Goal: Task Accomplishment & Management: Use online tool/utility

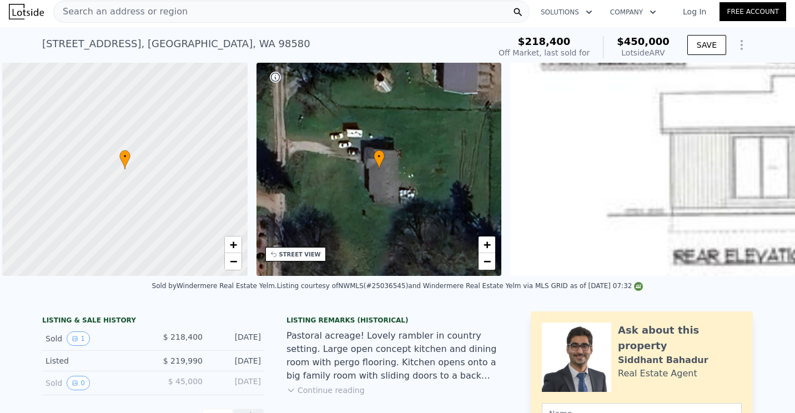
scroll to position [0, 4]
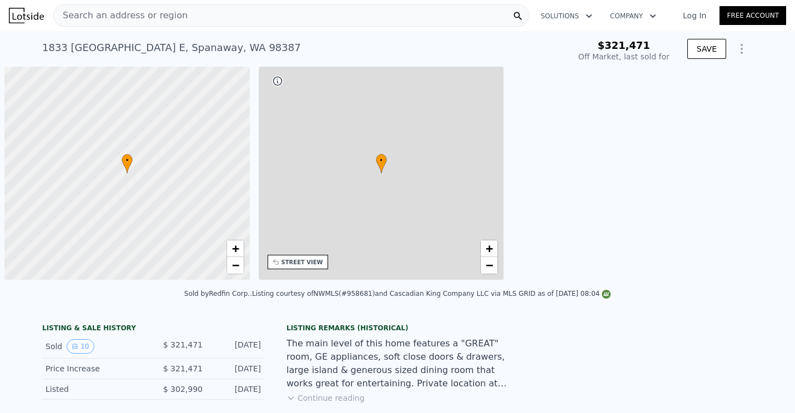
scroll to position [0, 4]
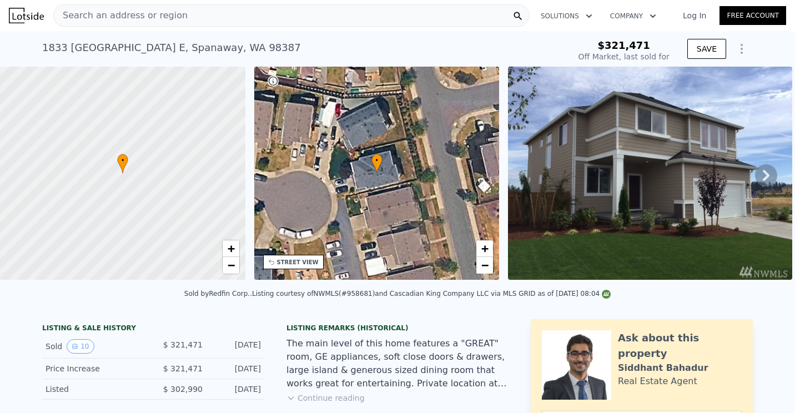
type input "-$ 340,767"
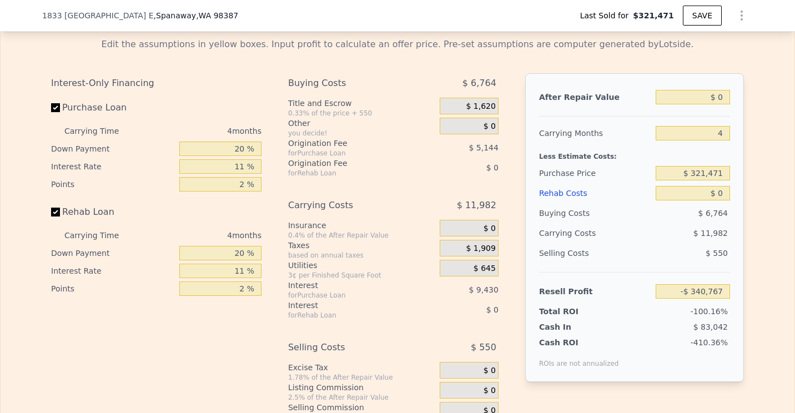
scroll to position [1550, 0]
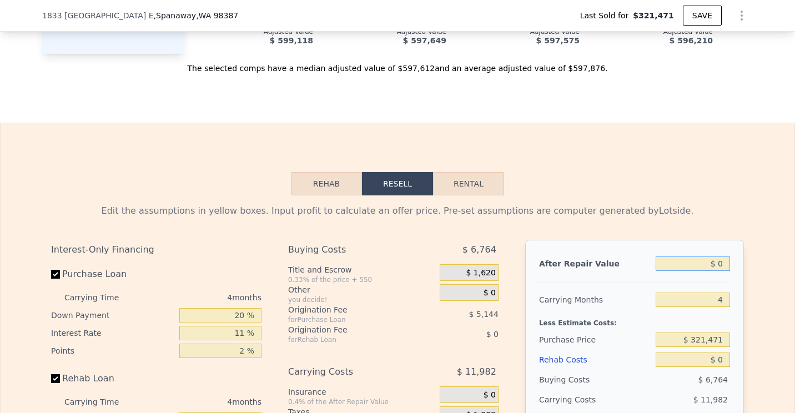
click at [719, 271] on input "$ 0" at bounding box center [692, 263] width 74 height 14
type input "$ 5"
type input "-$ 340,762"
type input "$ 580"
type input "-$ 340,230"
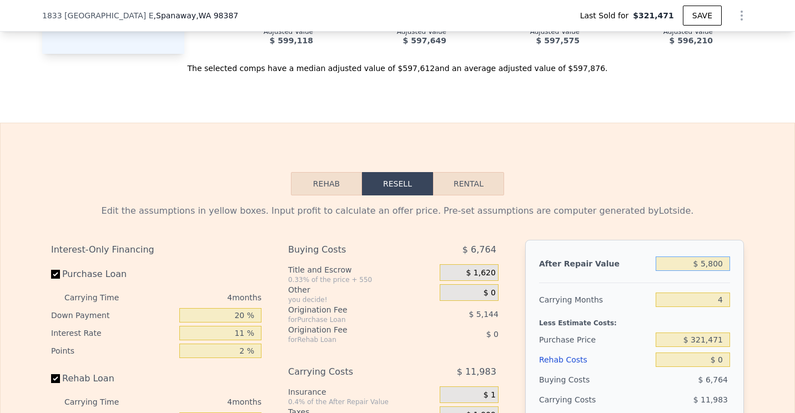
type input "$ 58,000"
type input "-$ 286,969"
type input "$ 580,000"
type input "$ 197,205"
type input "$ 598,000"
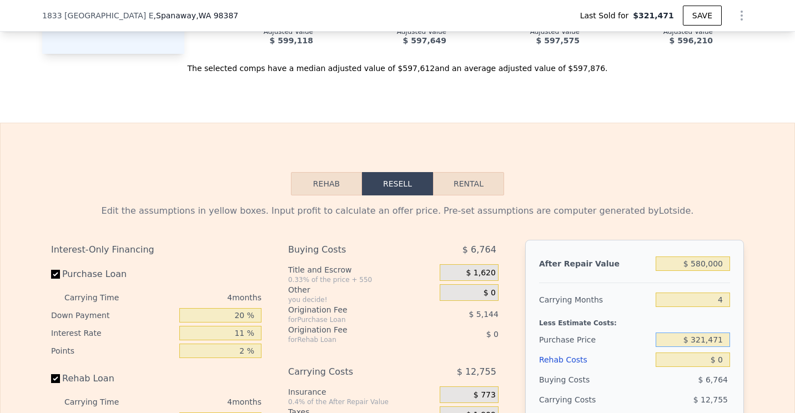
type input "$ 213,901"
click at [716, 347] on input "$ 321,471" at bounding box center [692, 339] width 74 height 14
type input "$ 3"
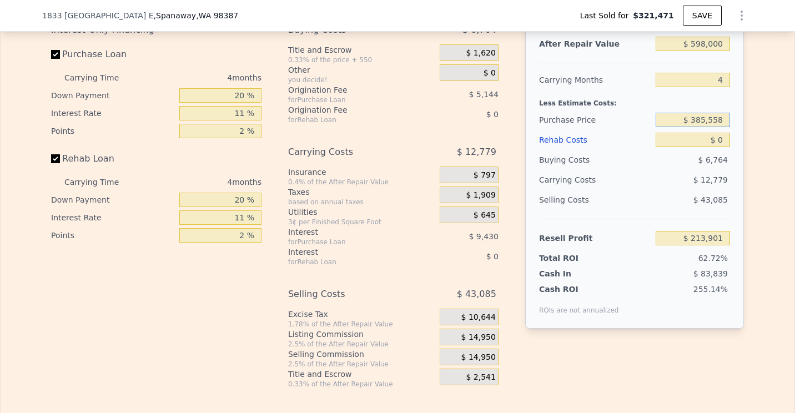
scroll to position [1772, 0]
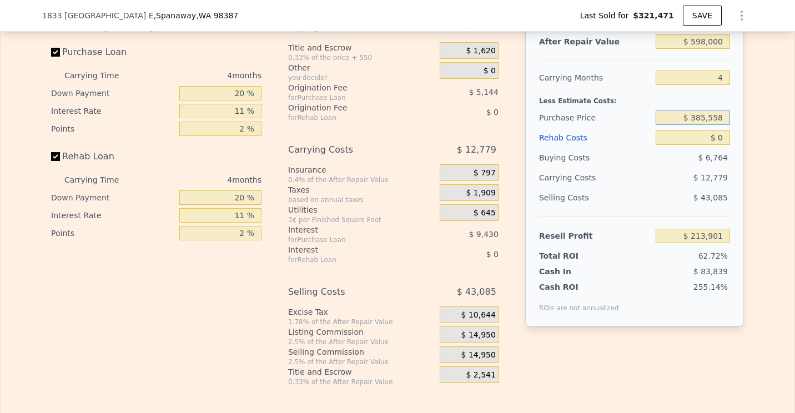
type input "$ 385,558"
type input "$ 146,695"
click at [702, 49] on input "$ 598,000" at bounding box center [692, 41] width 74 height 14
type input "$ 59,000"
type input "-$ 353,248"
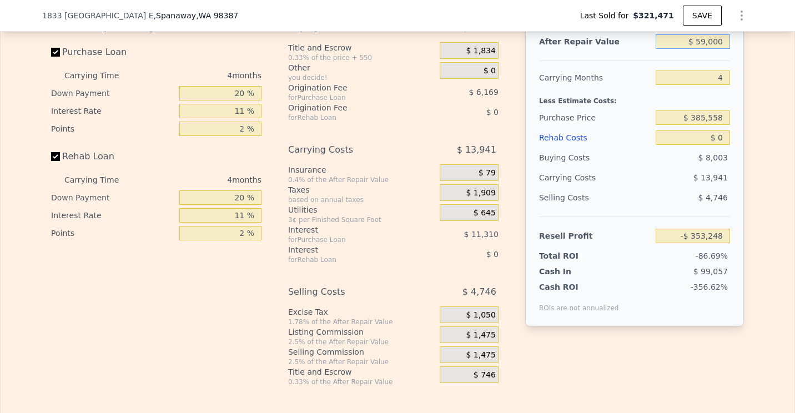
type input "$ 5,000"
type input "-$ 403,336"
type input "$ 580,000"
type input "$ 129,999"
type input "$ 580,000"
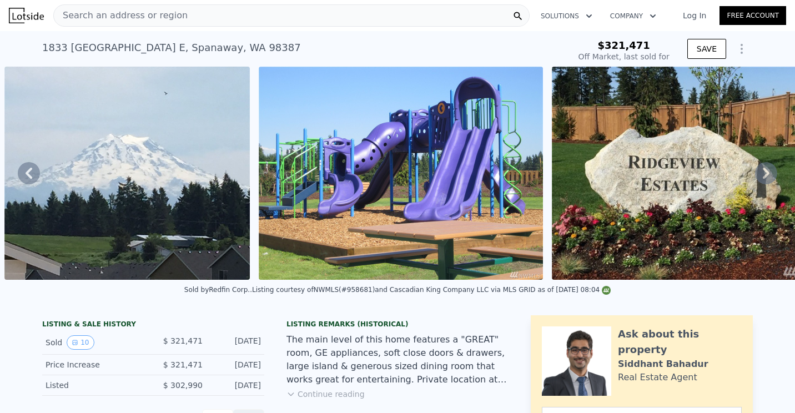
scroll to position [0, 2797]
